Goal: Find contact information: Find contact information

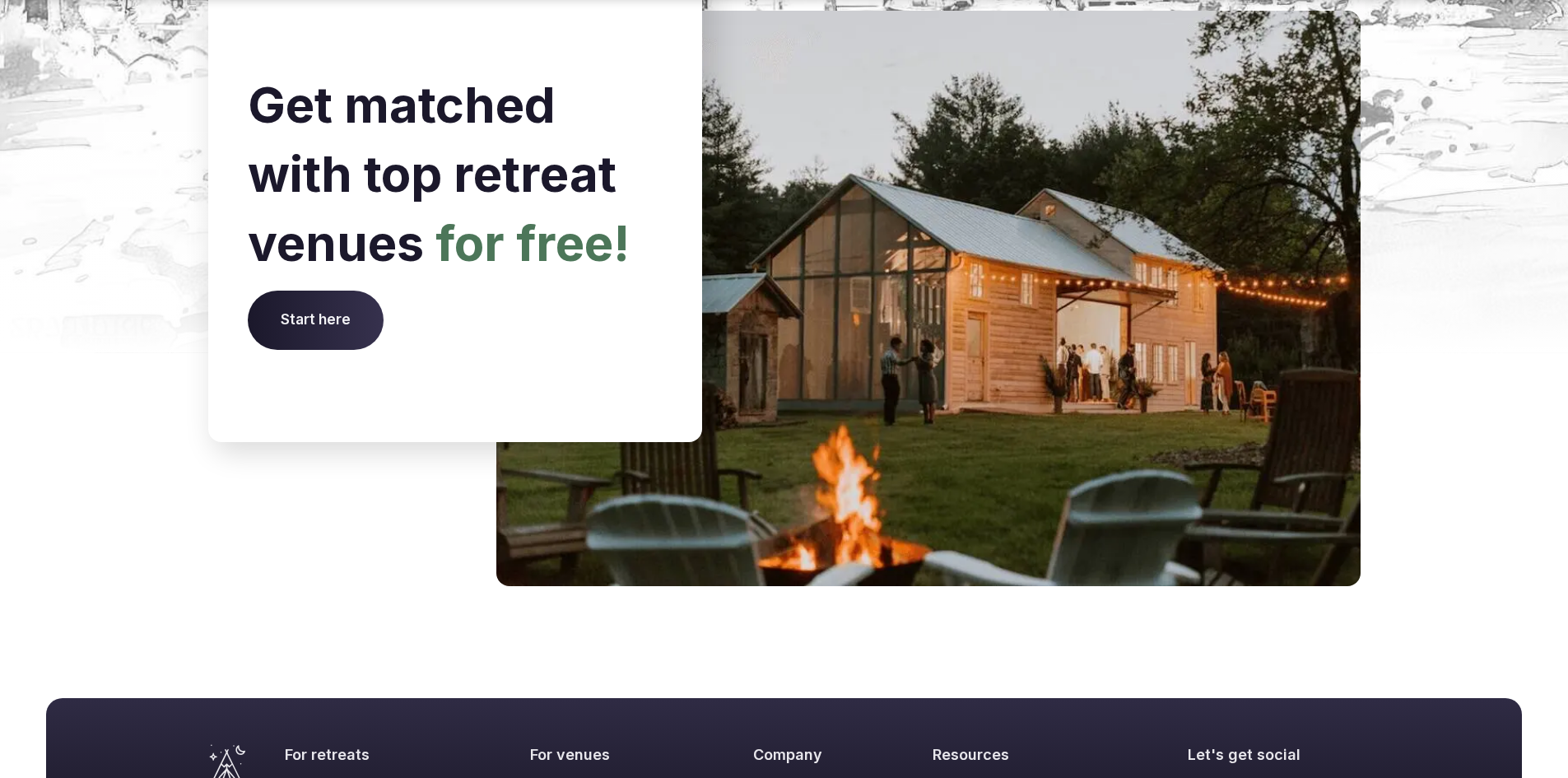
scroll to position [6802, 0]
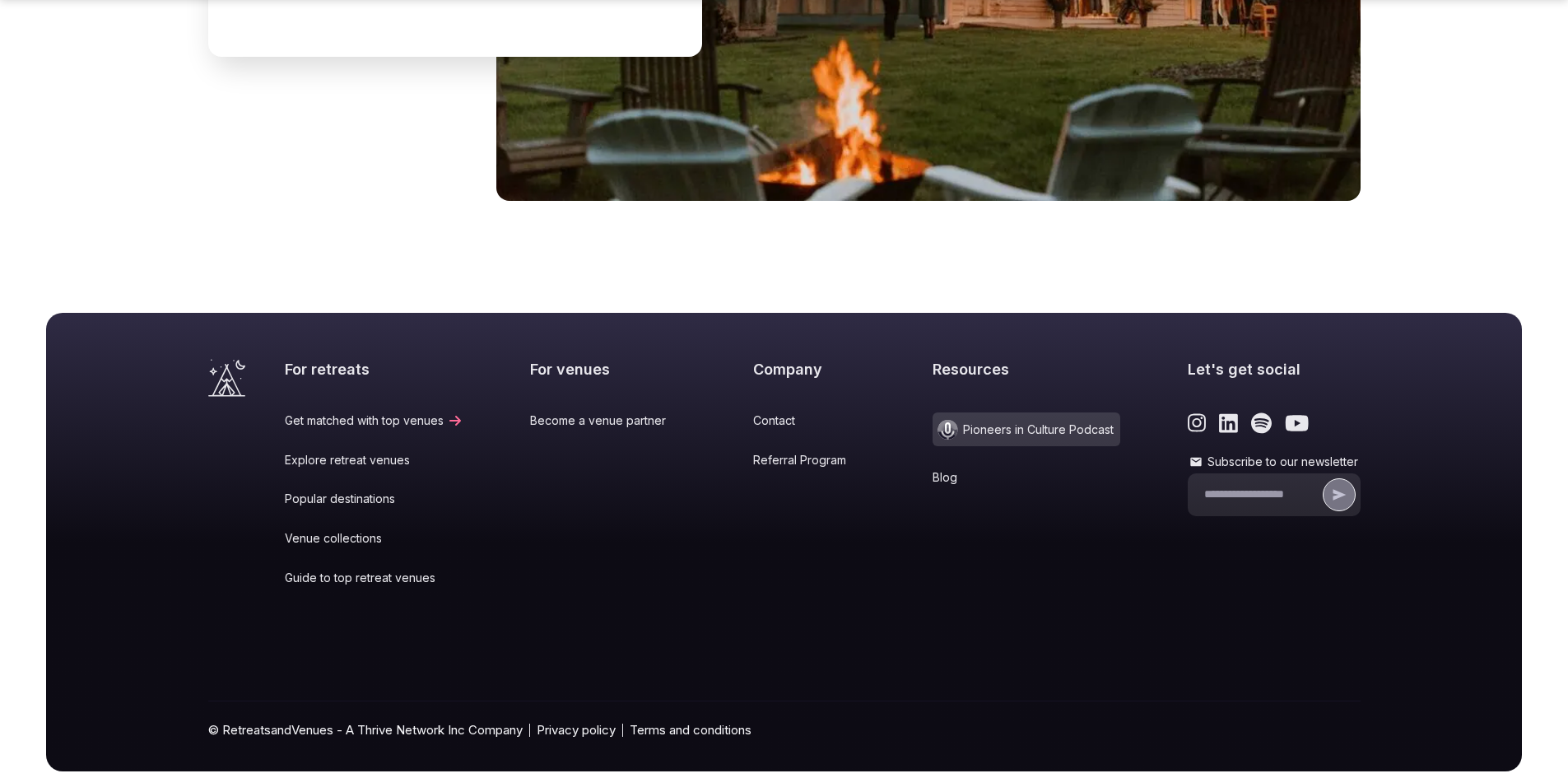
click at [762, 413] on link "Contact" at bounding box center [809, 420] width 112 height 16
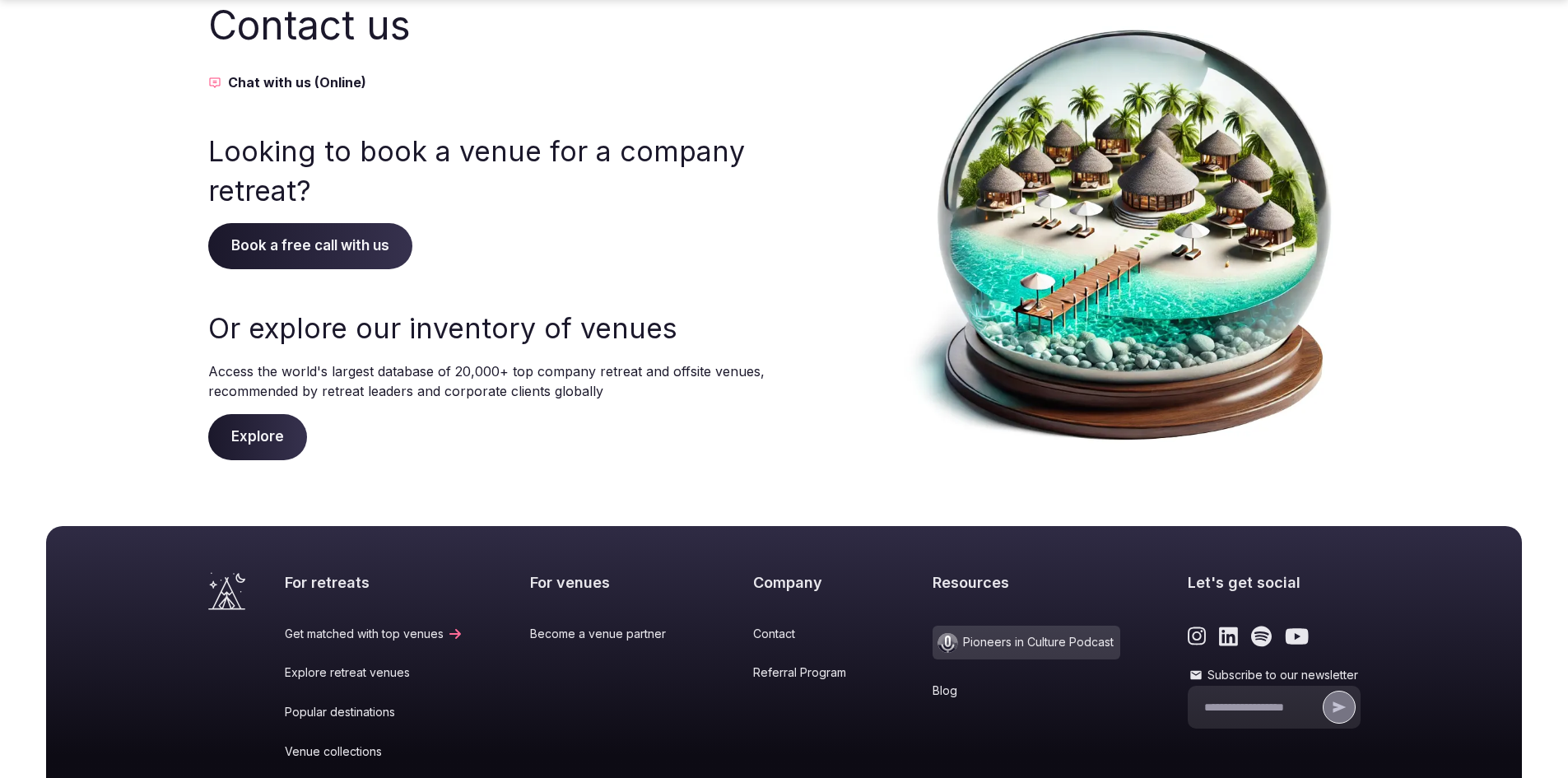
scroll to position [325, 0]
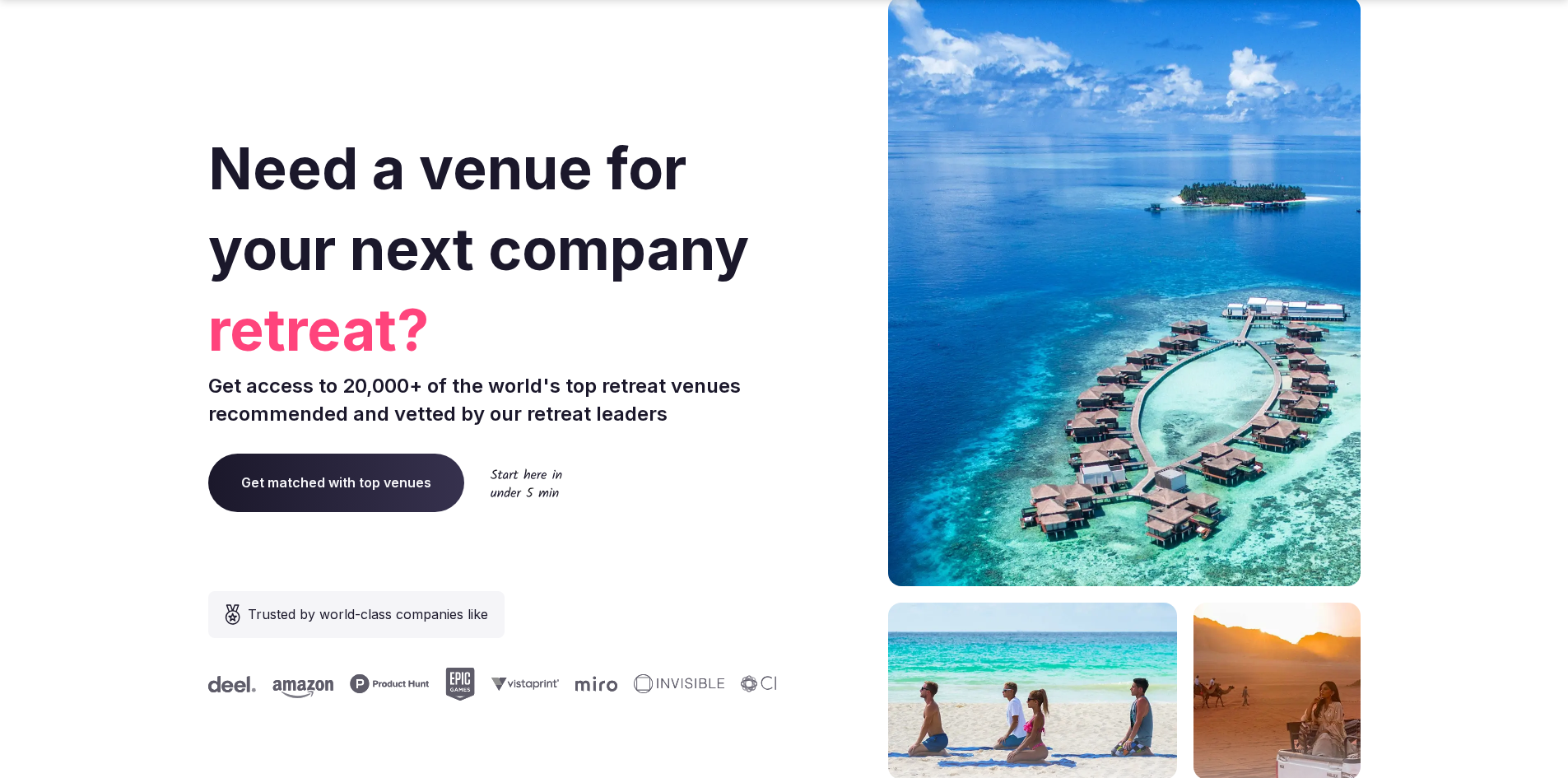
scroll to position [82, 0]
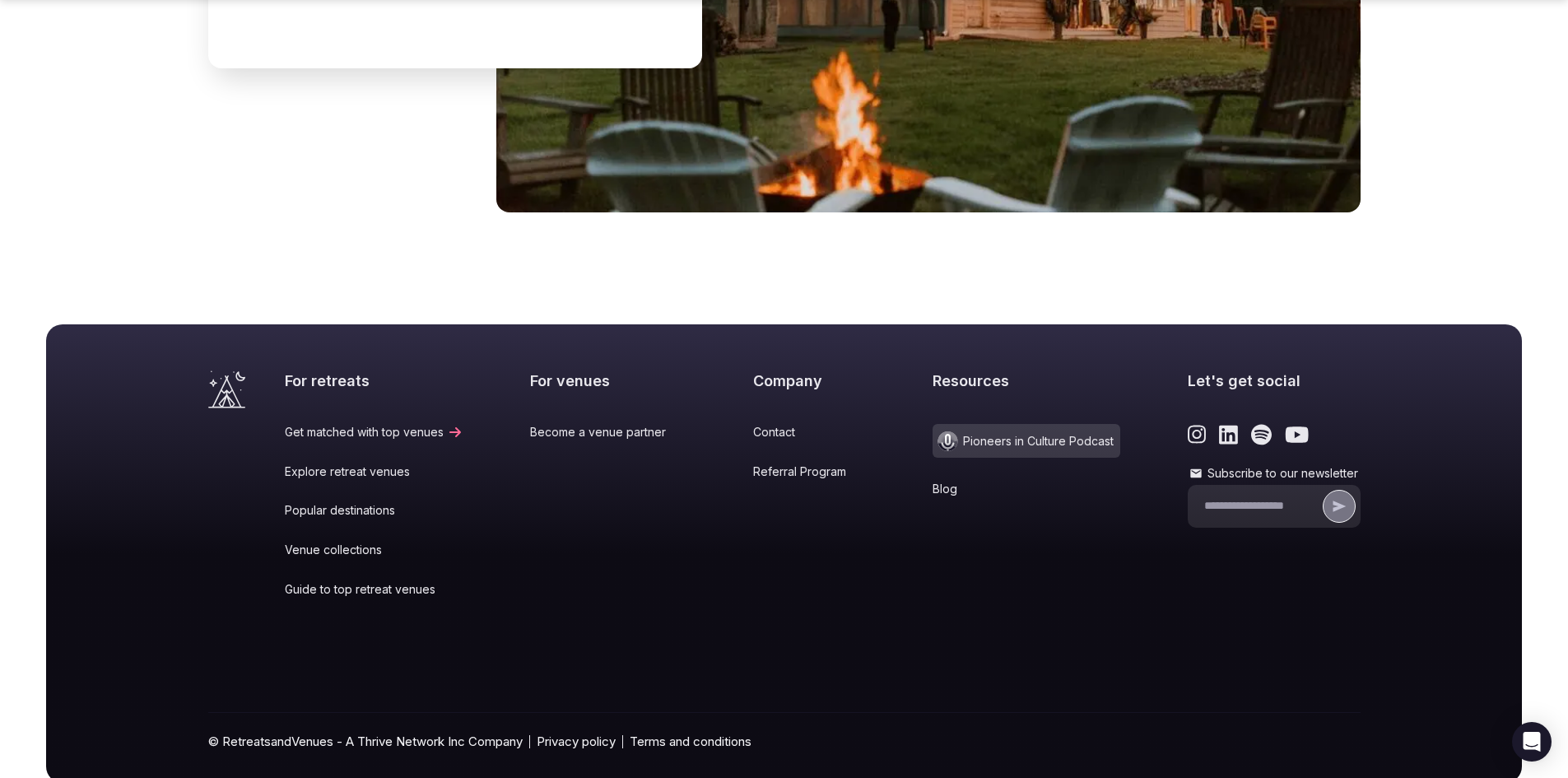
scroll to position [6802, 0]
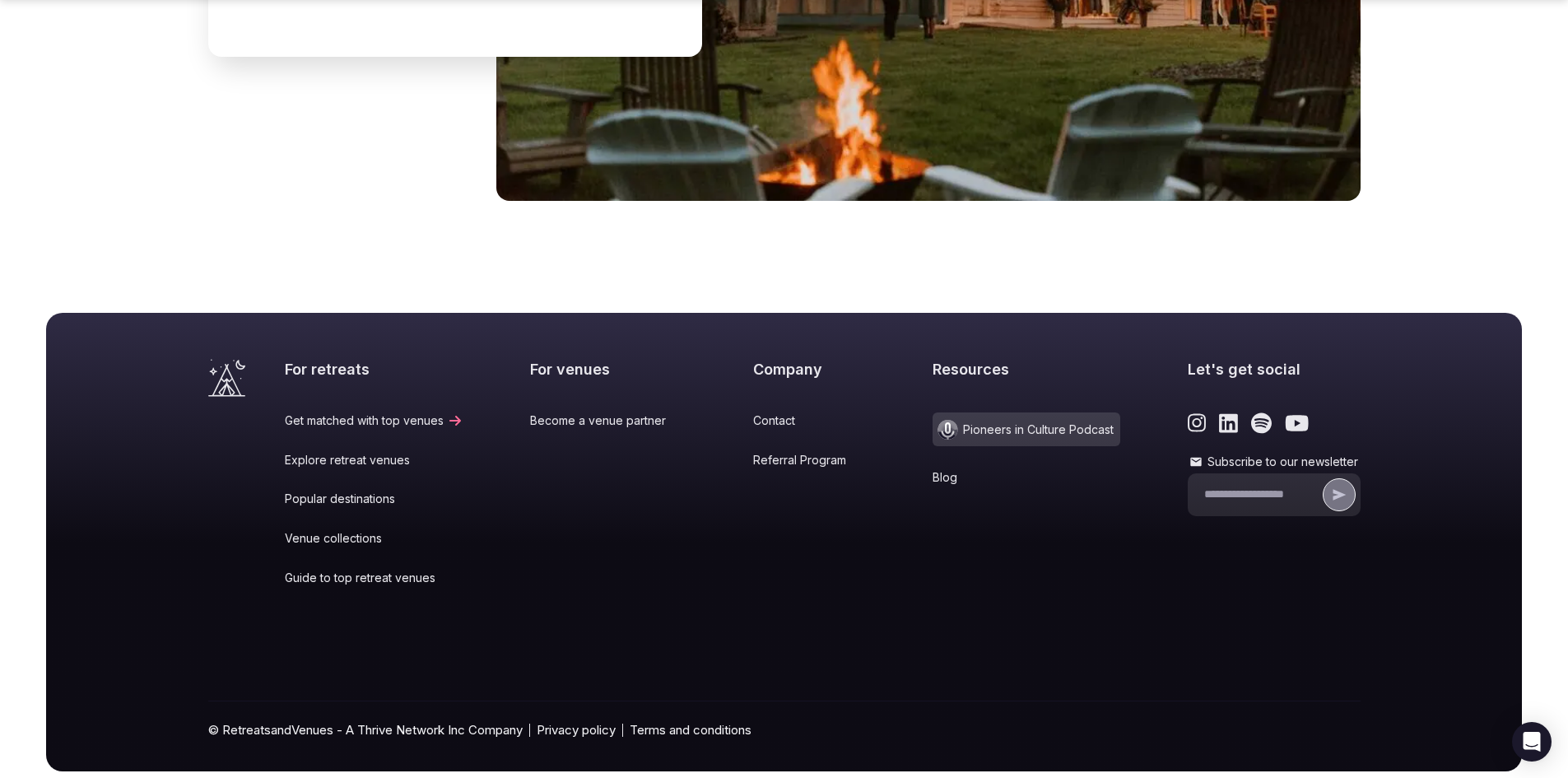
click at [757, 413] on link "Contact" at bounding box center [809, 420] width 112 height 16
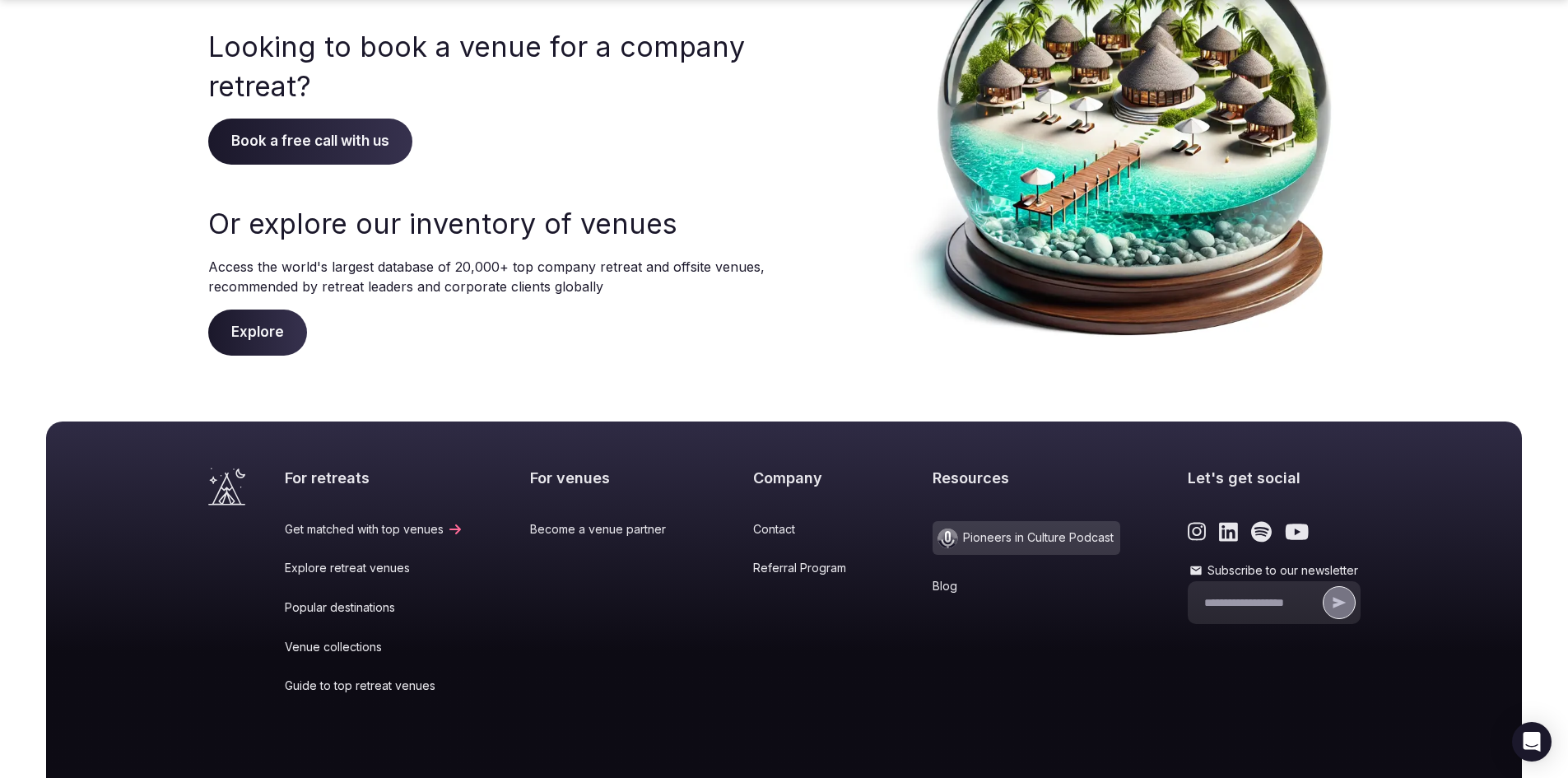
scroll to position [247, 0]
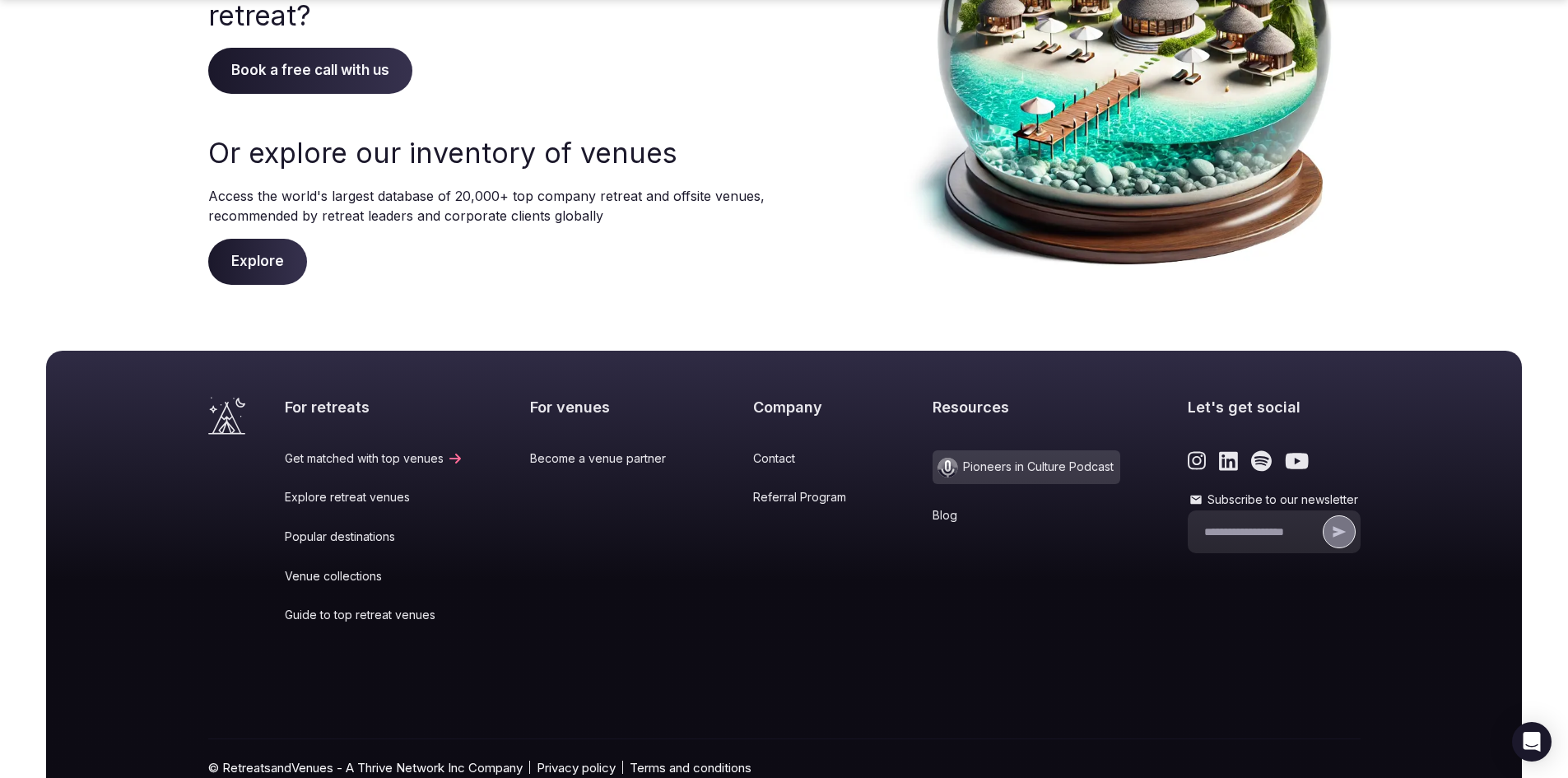
click at [1190, 496] on icon at bounding box center [1195, 499] width 11 height 9
click at [1204, 524] on input "Subscribe to our newsletter" at bounding box center [1261, 532] width 115 height 16
click at [1190, 496] on icon at bounding box center [1195, 499] width 11 height 9
click at [1204, 524] on input "Subscribe to our newsletter" at bounding box center [1261, 532] width 115 height 16
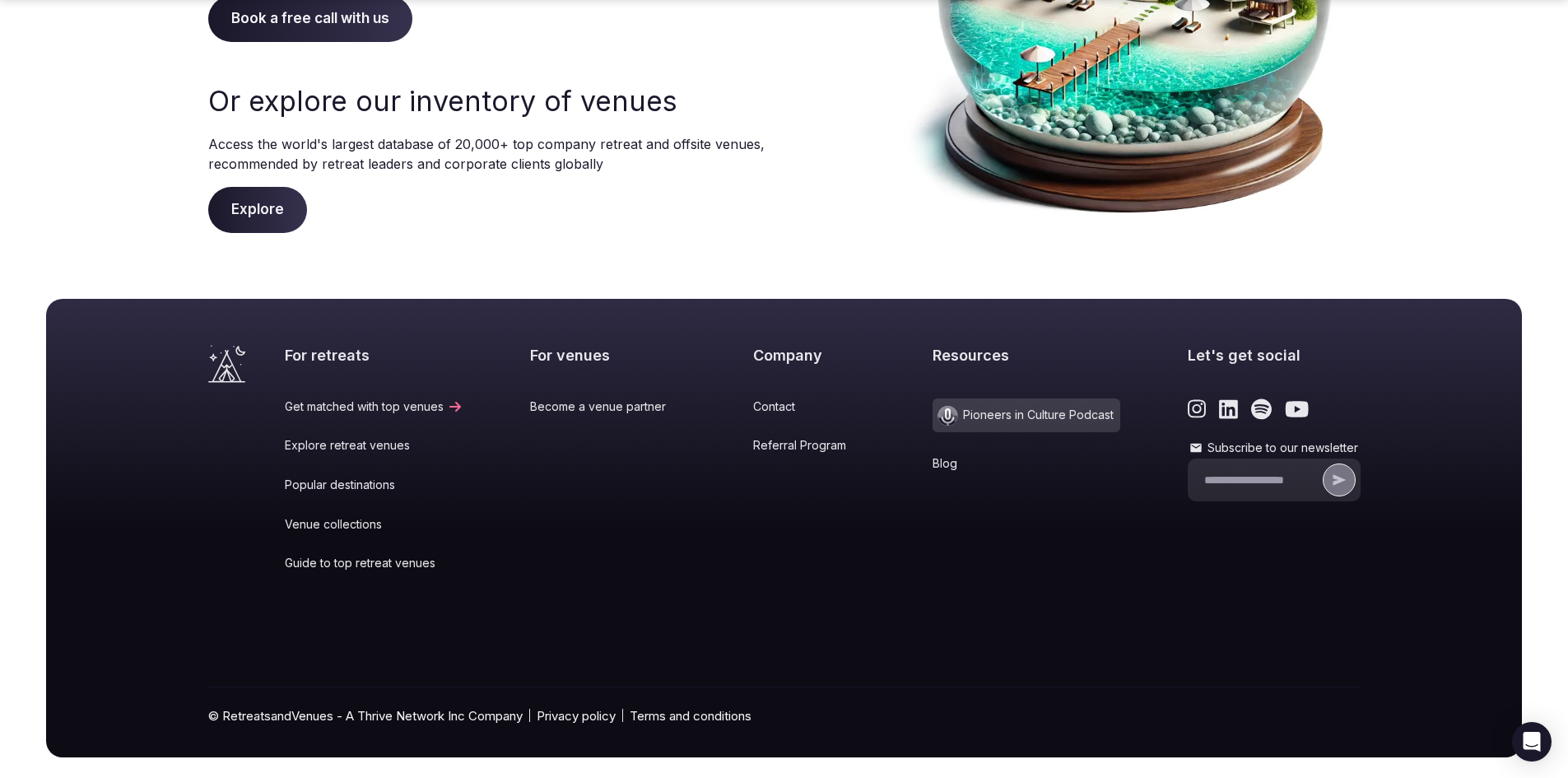
scroll to position [325, 0]
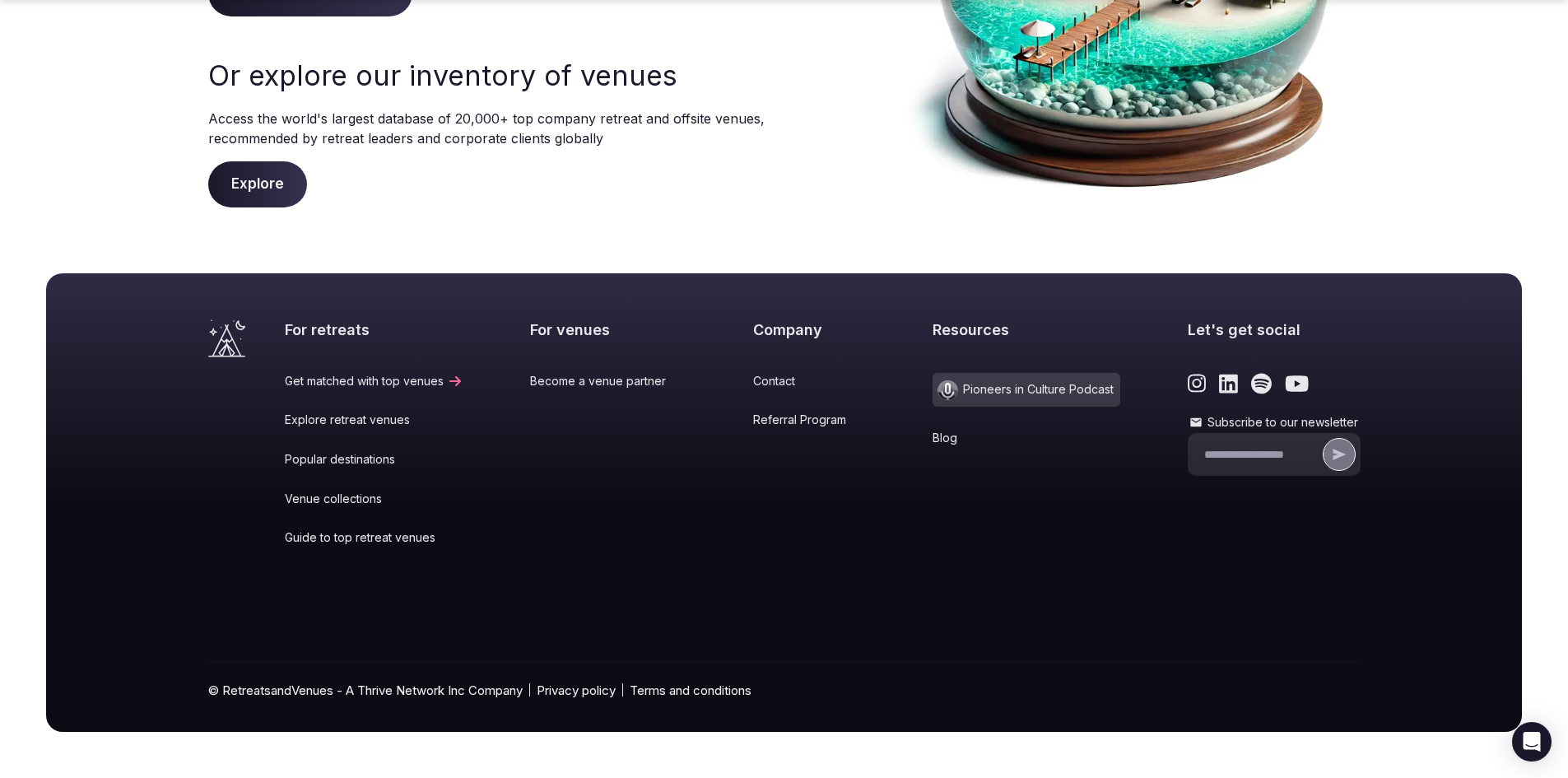
click at [775, 385] on link "Contact" at bounding box center [809, 381] width 112 height 16
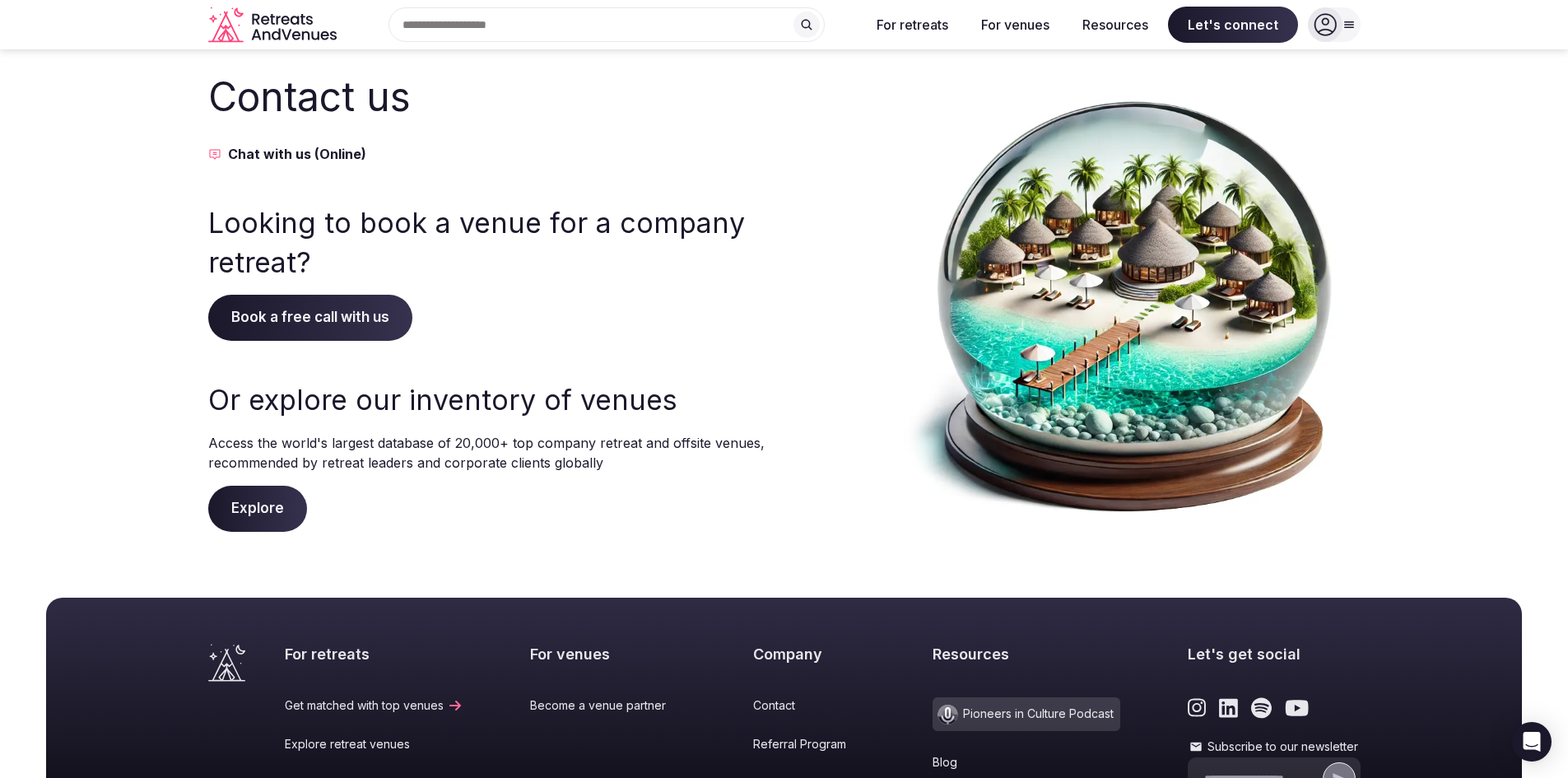
click at [253, 155] on button "Chat with us (Online)" at bounding box center [488, 153] width 560 height 19
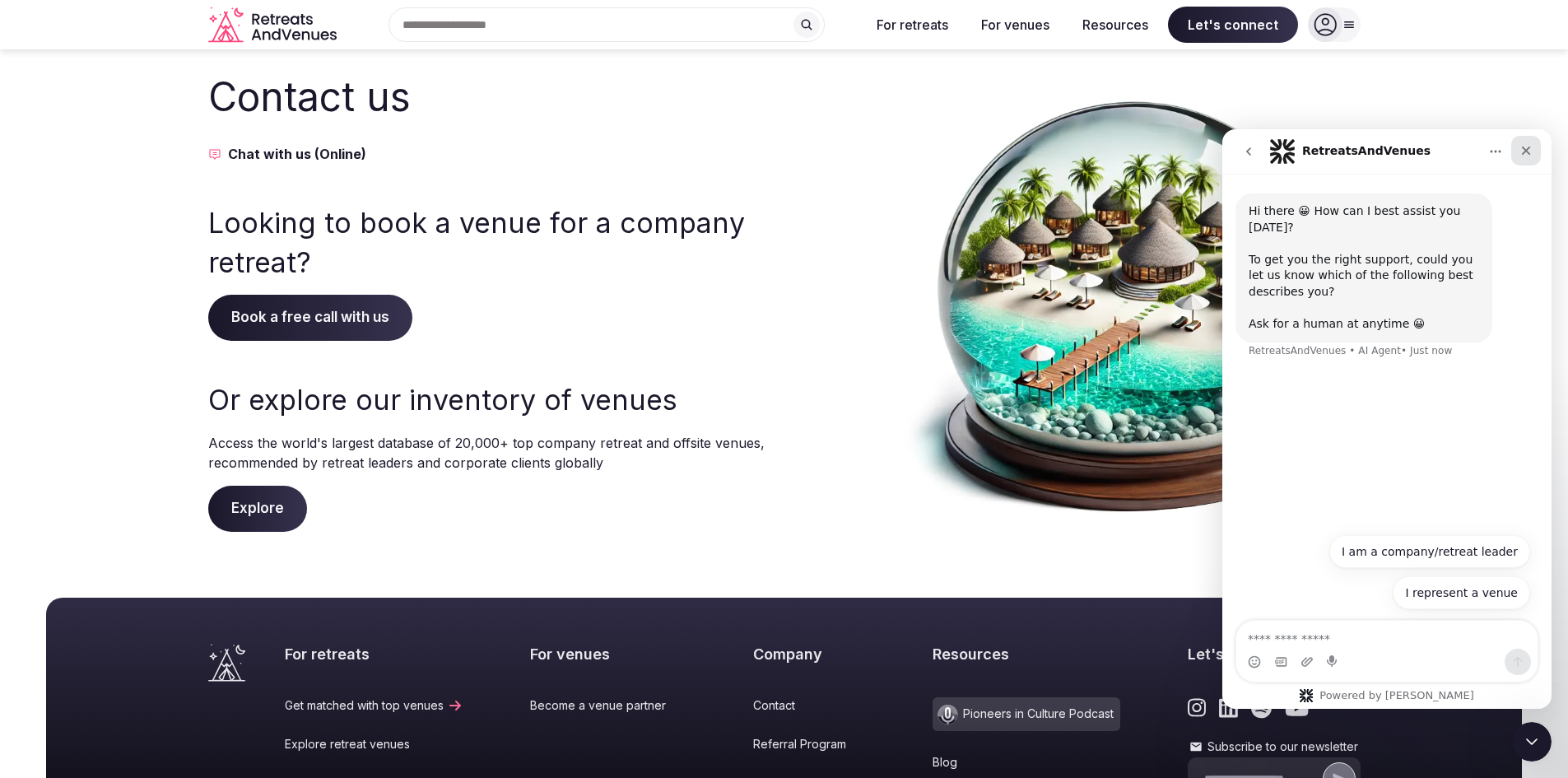
click at [1522, 145] on icon "Close" at bounding box center [1526, 151] width 14 height 14
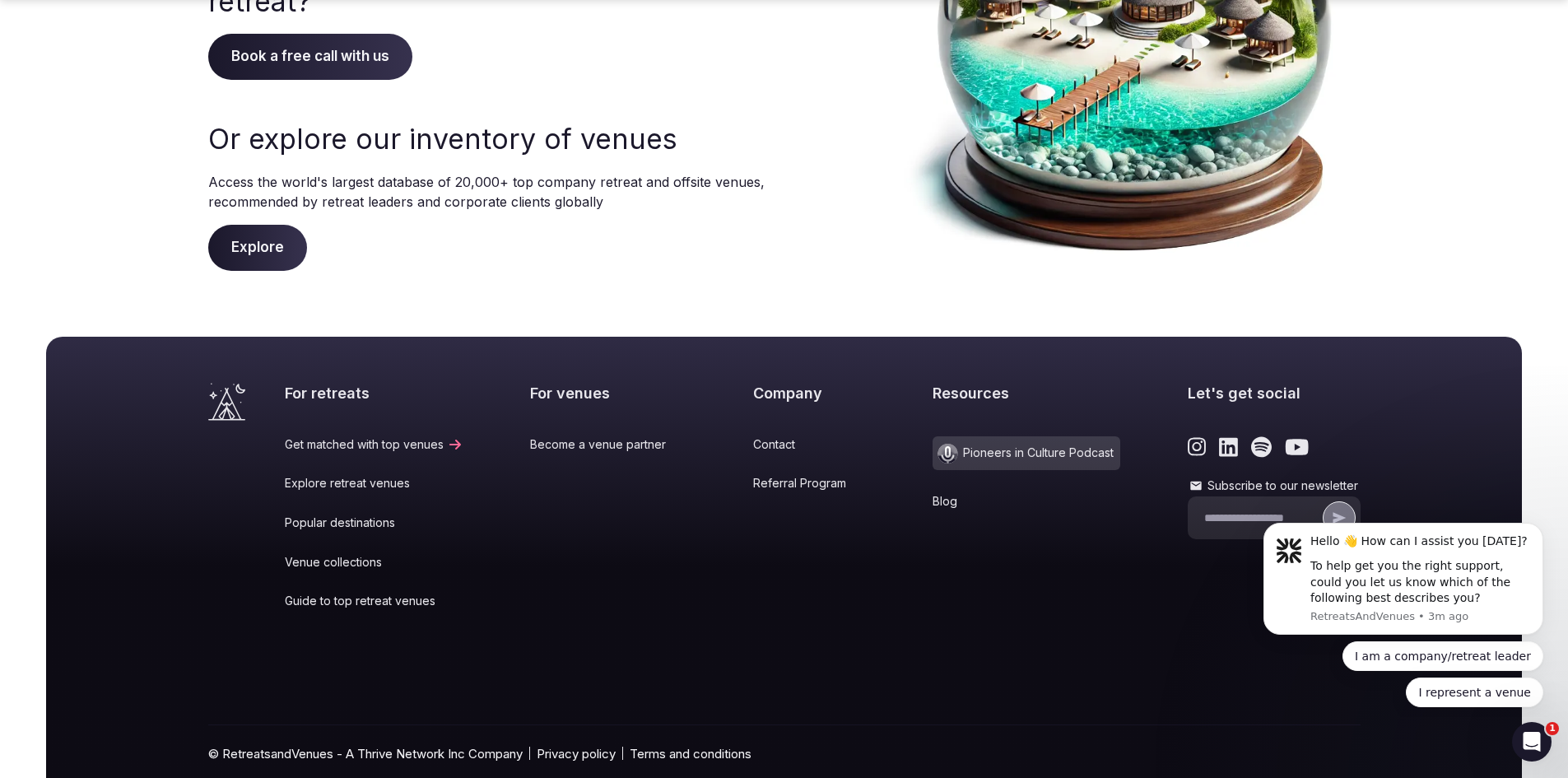
scroll to position [325, 0]
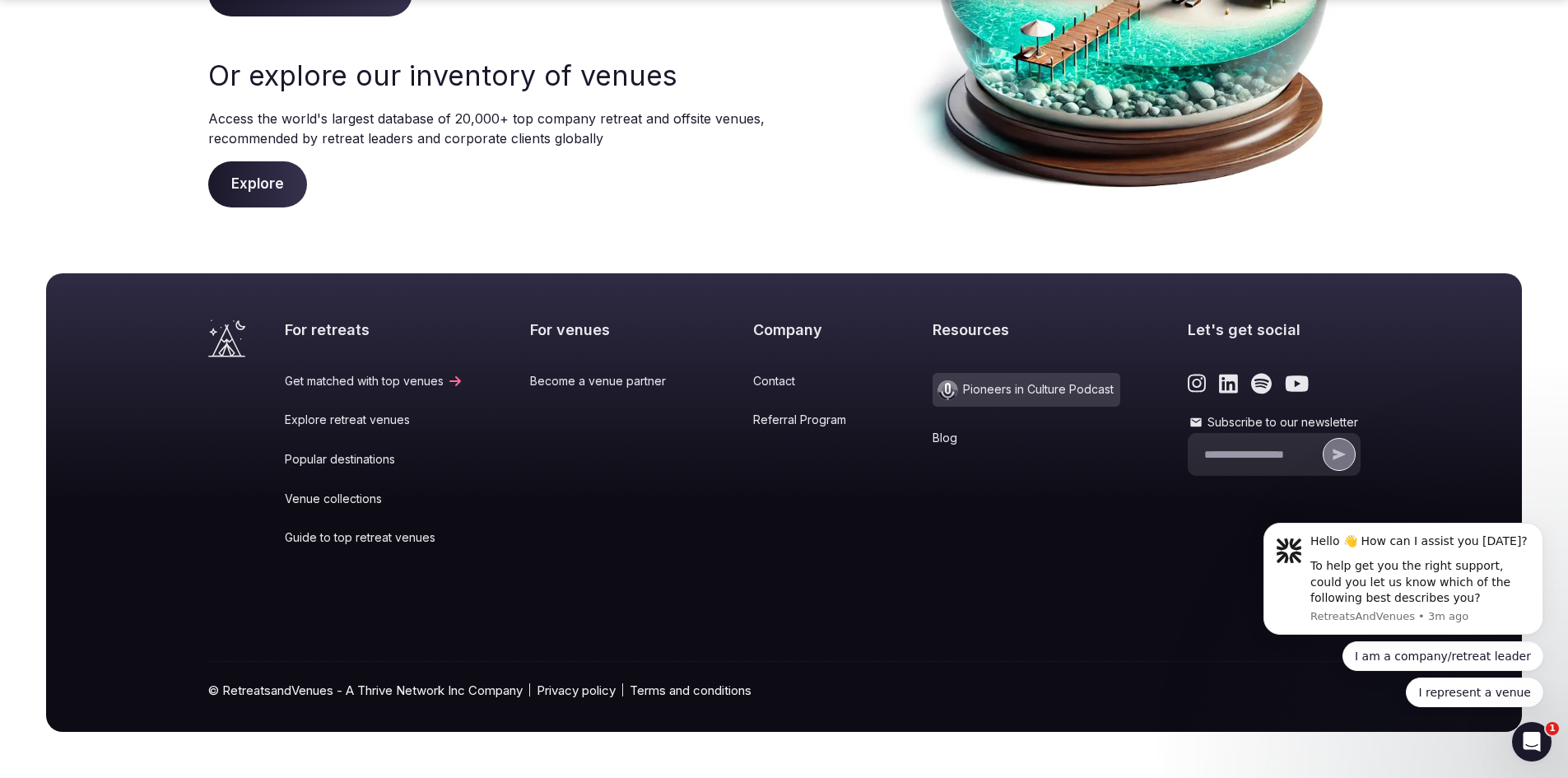
click at [1336, 455] on icon "submit" at bounding box center [1339, 455] width 14 height 11
click at [1204, 448] on input "Subscribe to our newsletter" at bounding box center [1261, 455] width 115 height 16
click at [976, 513] on div "Resources Pioneers in Culture Podcast Blog" at bounding box center [1026, 444] width 188 height 249
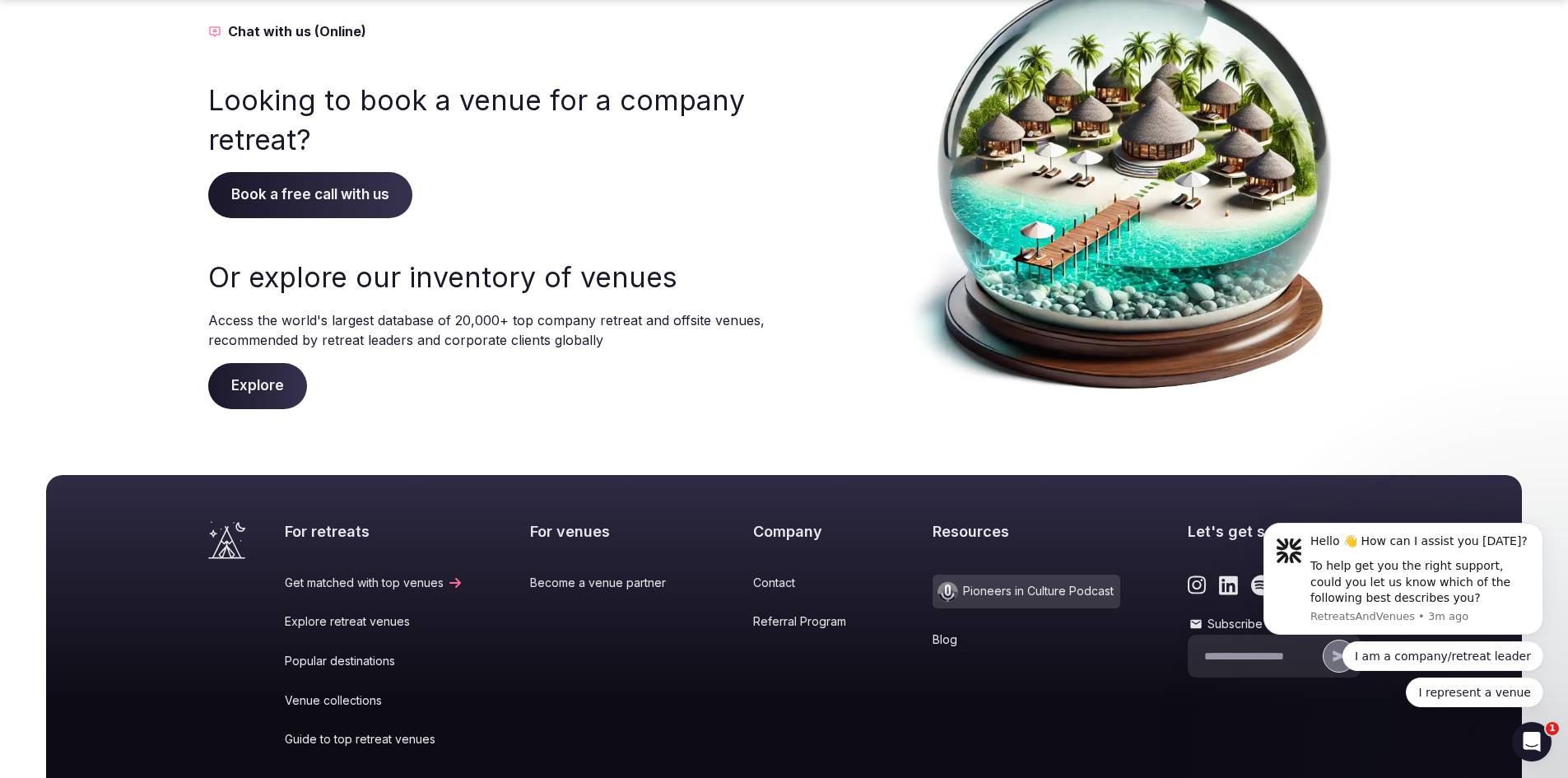
scroll to position [0, 0]
